Goal: Transaction & Acquisition: Purchase product/service

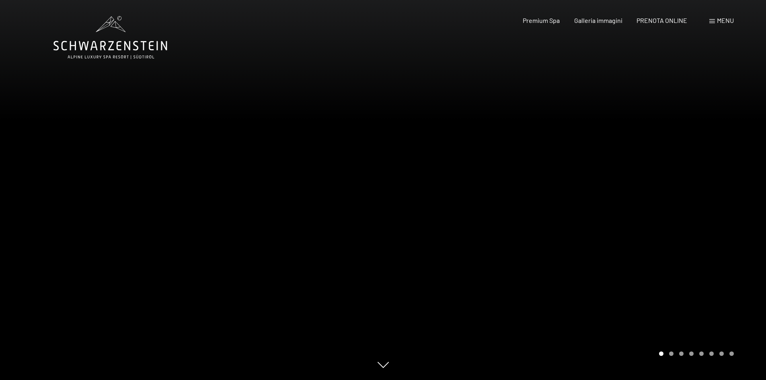
click at [718, 17] on span "Menu" at bounding box center [725, 20] width 17 height 8
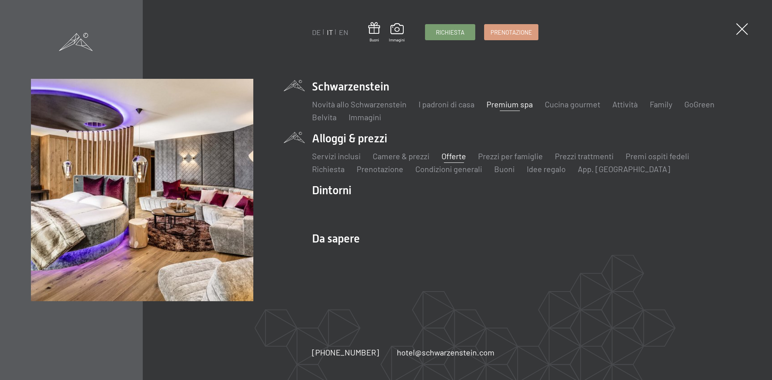
click at [454, 158] on link "Offerte" at bounding box center [453, 156] width 25 height 10
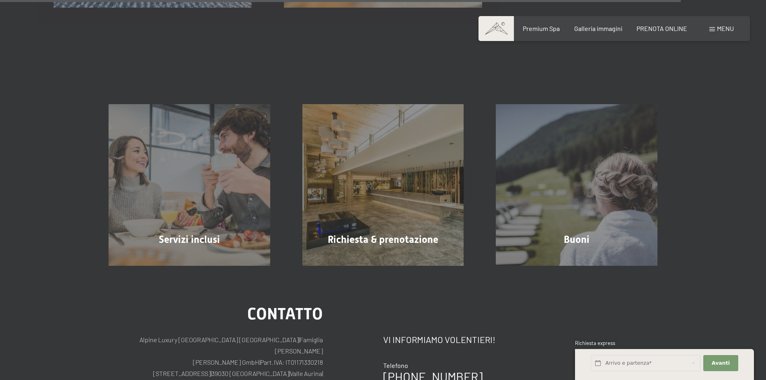
scroll to position [1447, 0]
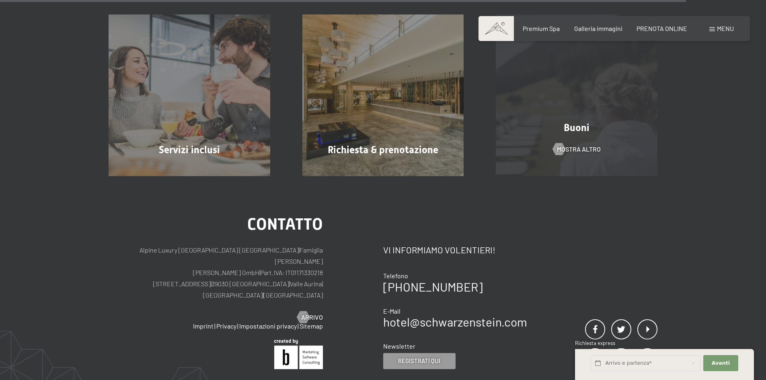
click at [571, 98] on div "Buoni mostra altro" at bounding box center [577, 95] width 194 height 162
